Goal: Information Seeking & Learning: Learn about a topic

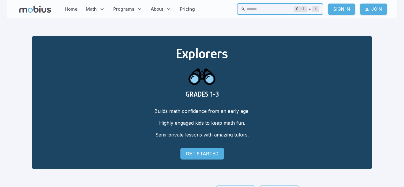
click at [246, 11] on input "text" at bounding box center [269, 9] width 47 height 12
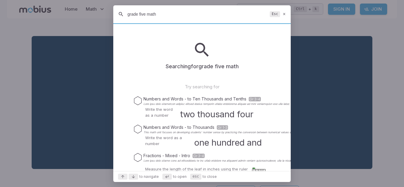
type input "grade five math"
click at [200, 112] on h3 "two thousand four hundred and sixty-six" at bounding box center [224, 121] width 89 height 26
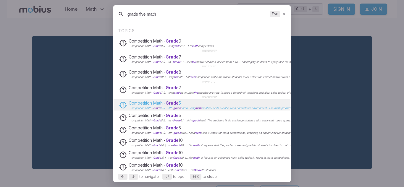
click at [155, 105] on span "Competition Math - Grade" at bounding box center [154, 103] width 50 height 5
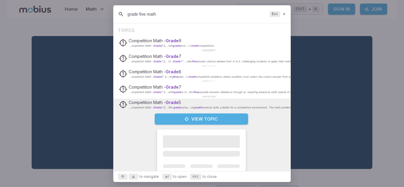
click at [176, 119] on button "View Topic" at bounding box center [202, 119] width 94 height 11
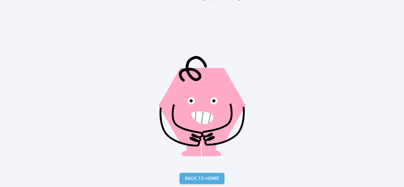
scroll to position [62, 0]
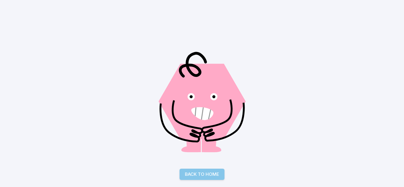
click at [202, 170] on link "Back to Home" at bounding box center [202, 174] width 45 height 11
